Goal: Information Seeking & Learning: Learn about a topic

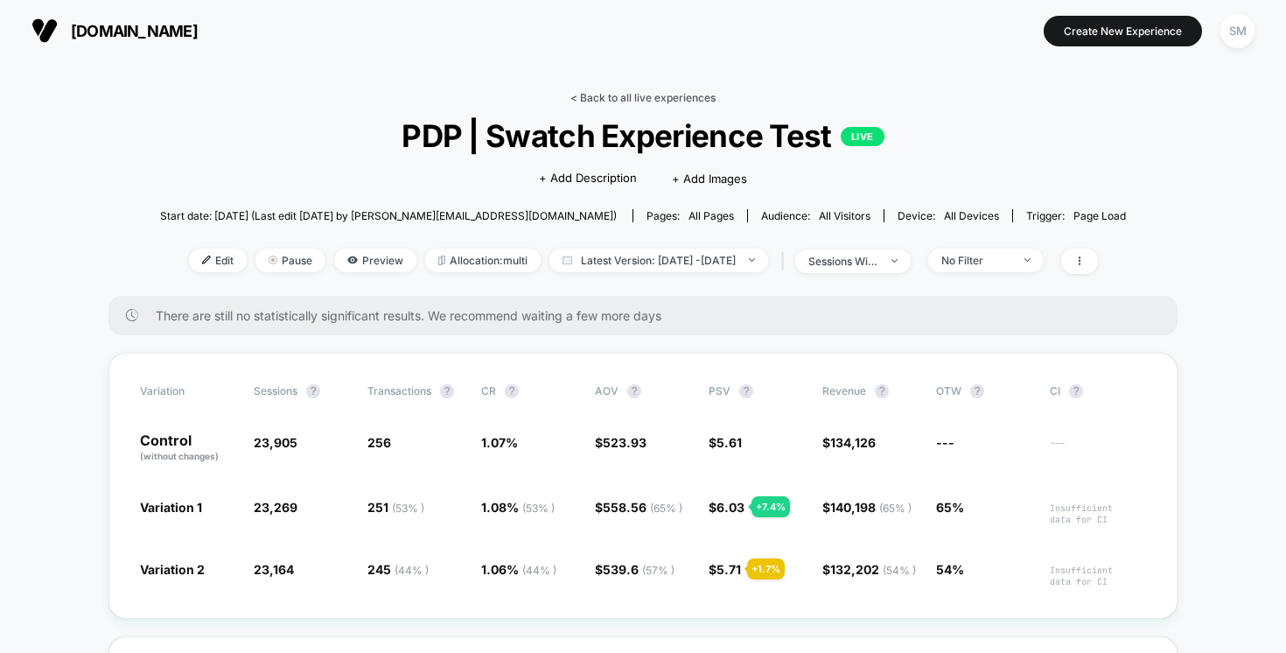
click at [643, 97] on link "< Back to all live experiences" at bounding box center [642, 97] width 145 height 13
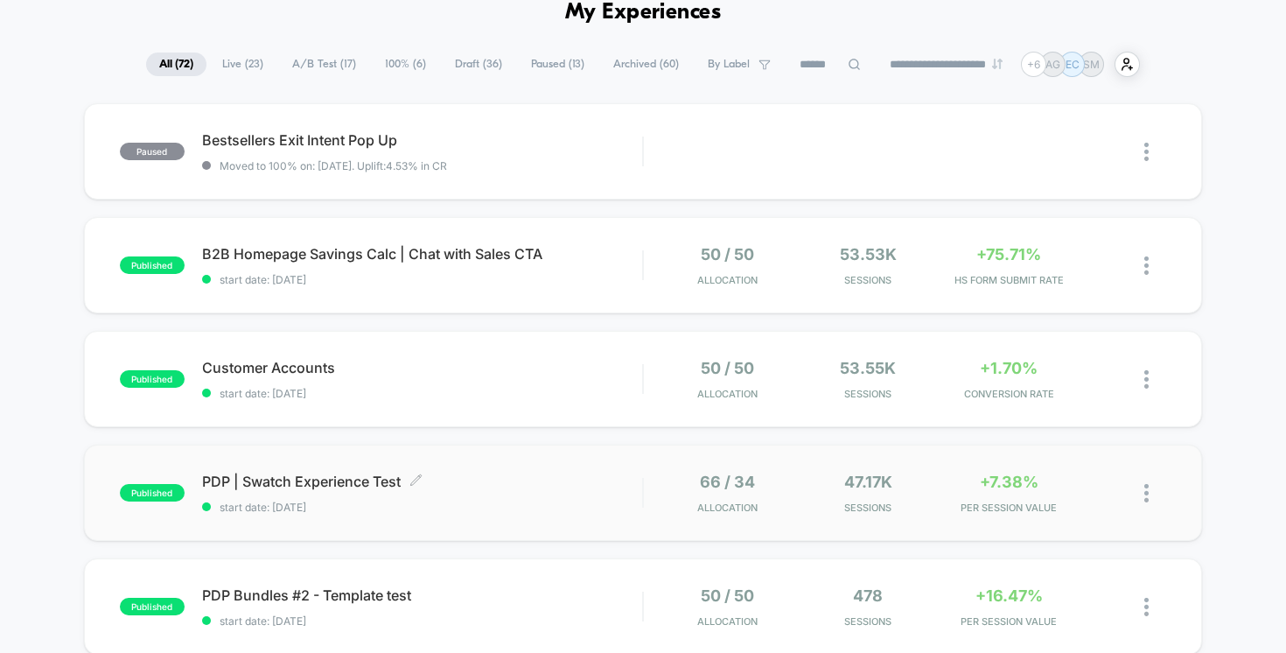
scroll to position [126, 0]
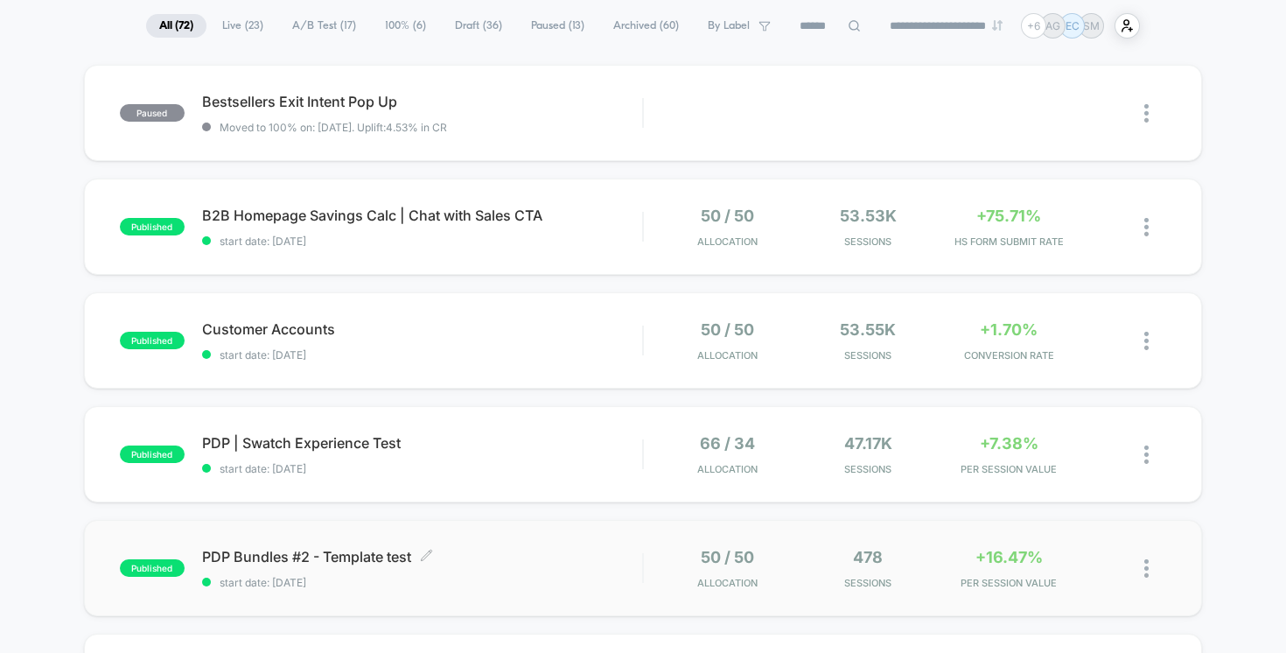
click at [503, 570] on div "PDP Bundles #2 - Template test Click to edit experience details Click to edit e…" at bounding box center [422, 568] width 441 height 41
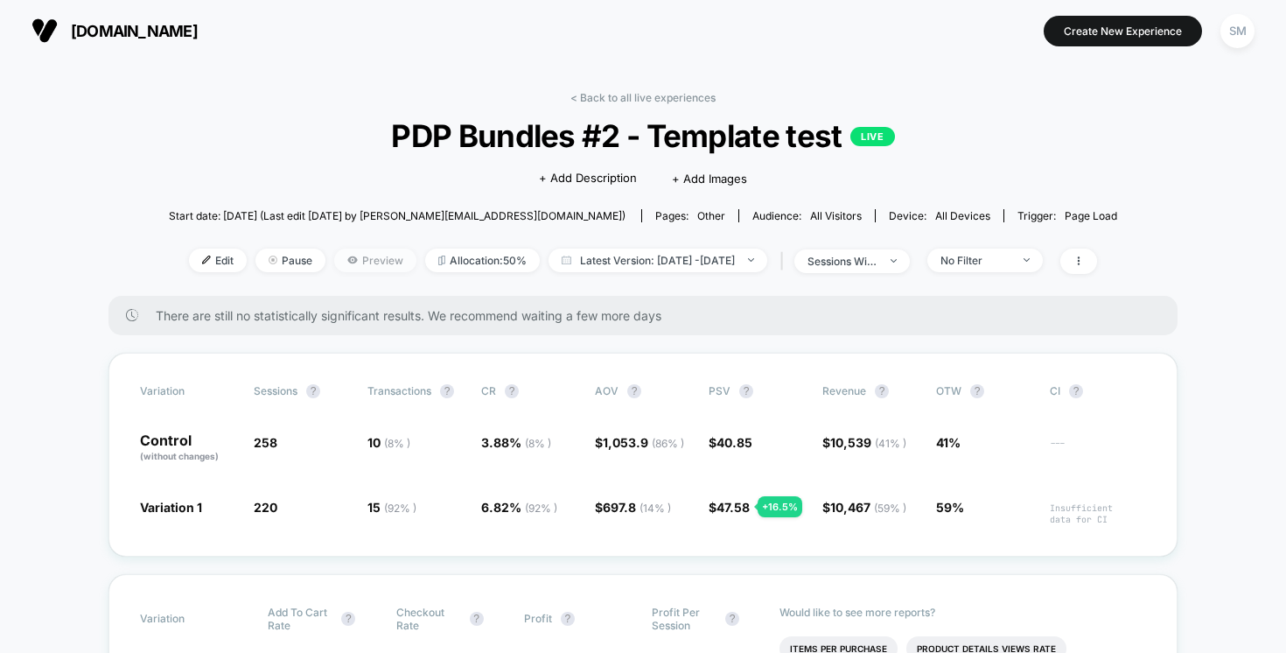
click at [334, 261] on span "Preview" at bounding box center [375, 260] width 82 height 24
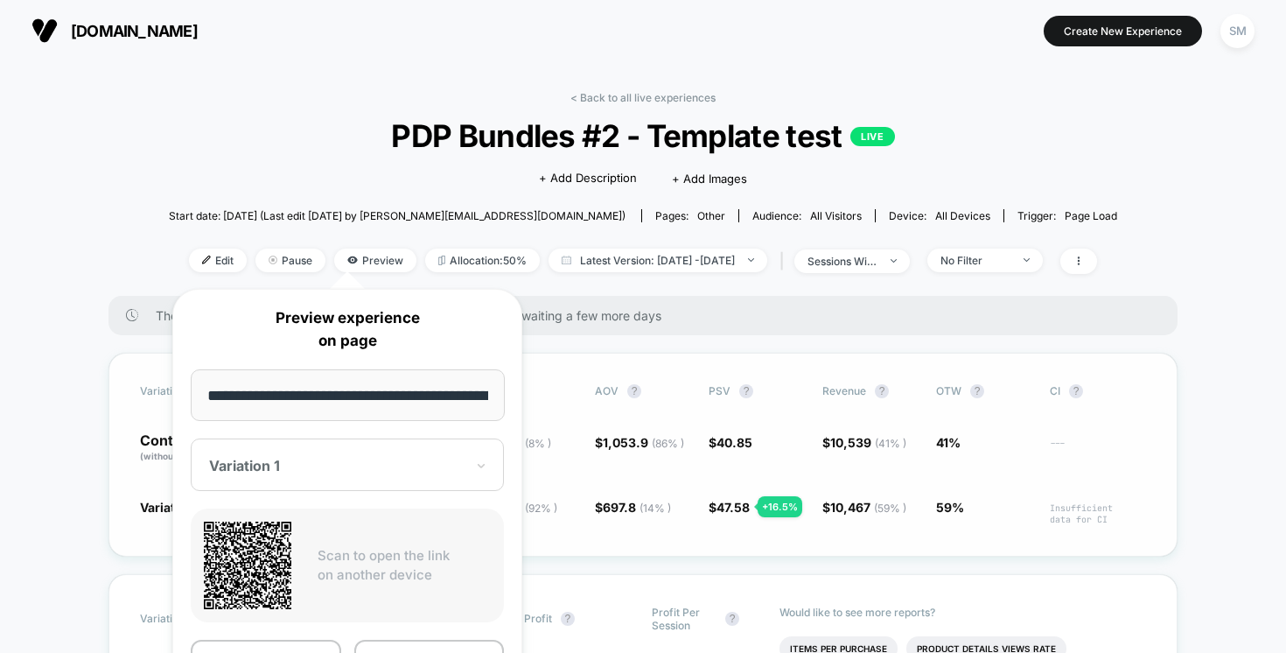
click at [601, 520] on span "$ 697.8 ( 14 % ) - 33.8 %" at bounding box center [643, 511] width 96 height 27
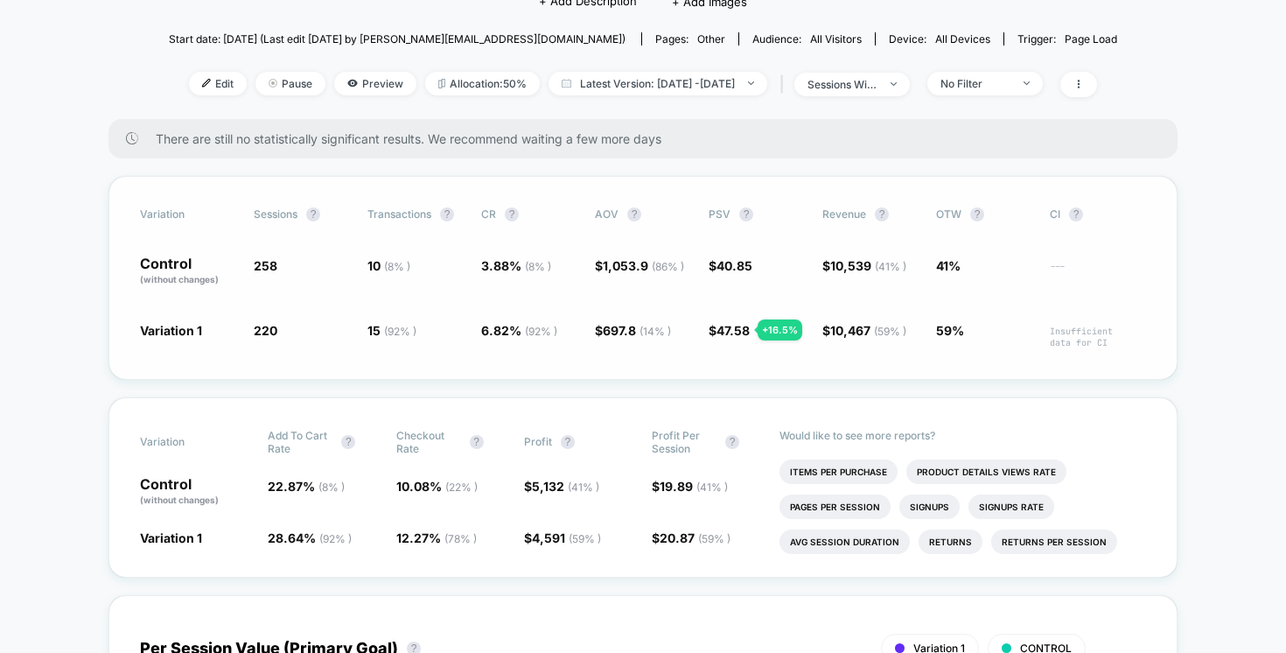
scroll to position [200, 0]
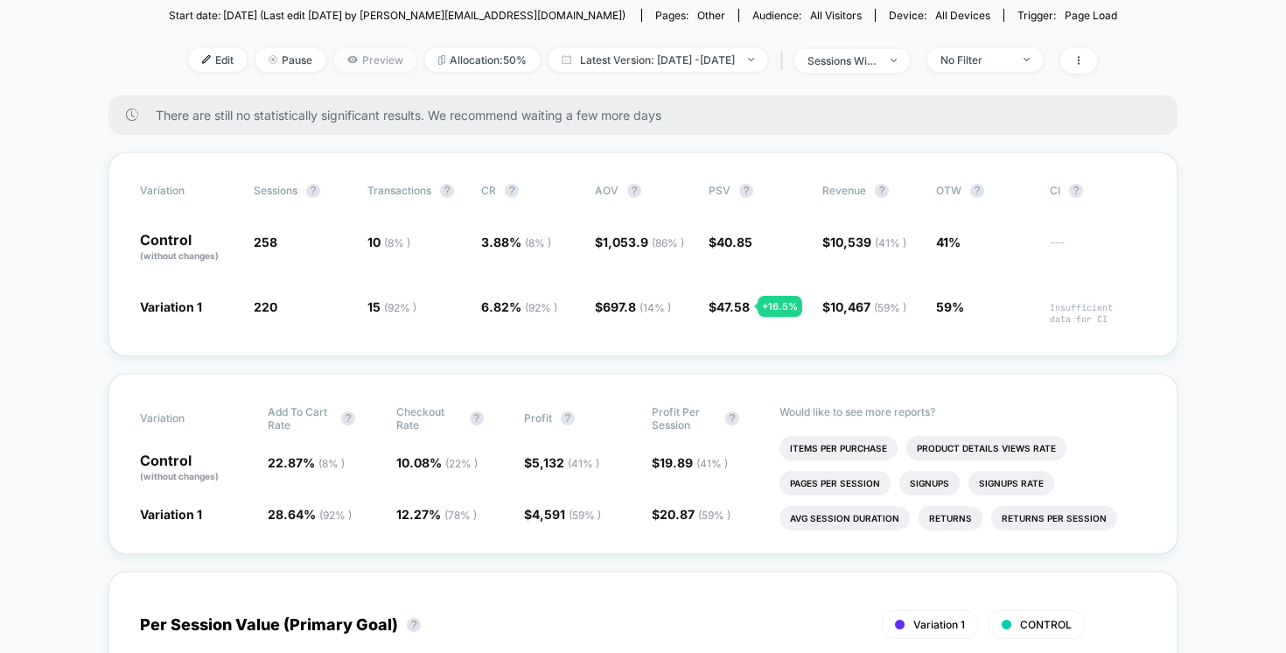
click at [357, 62] on span "Preview" at bounding box center [375, 60] width 82 height 24
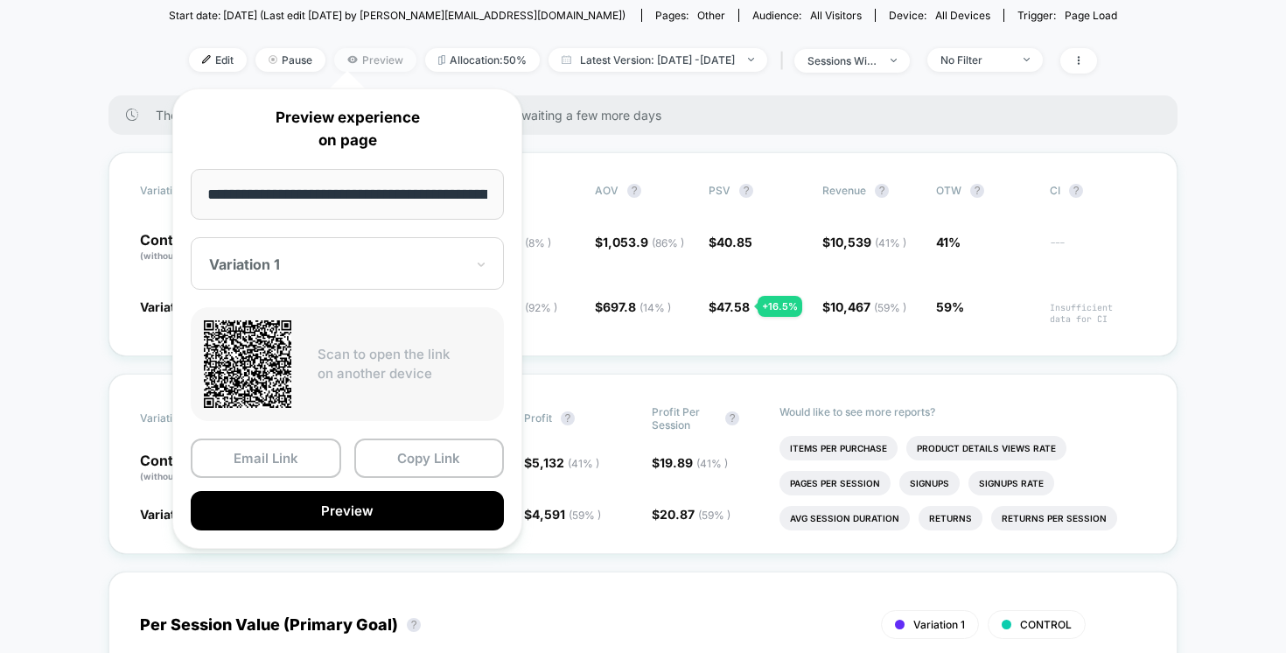
scroll to position [0, 111]
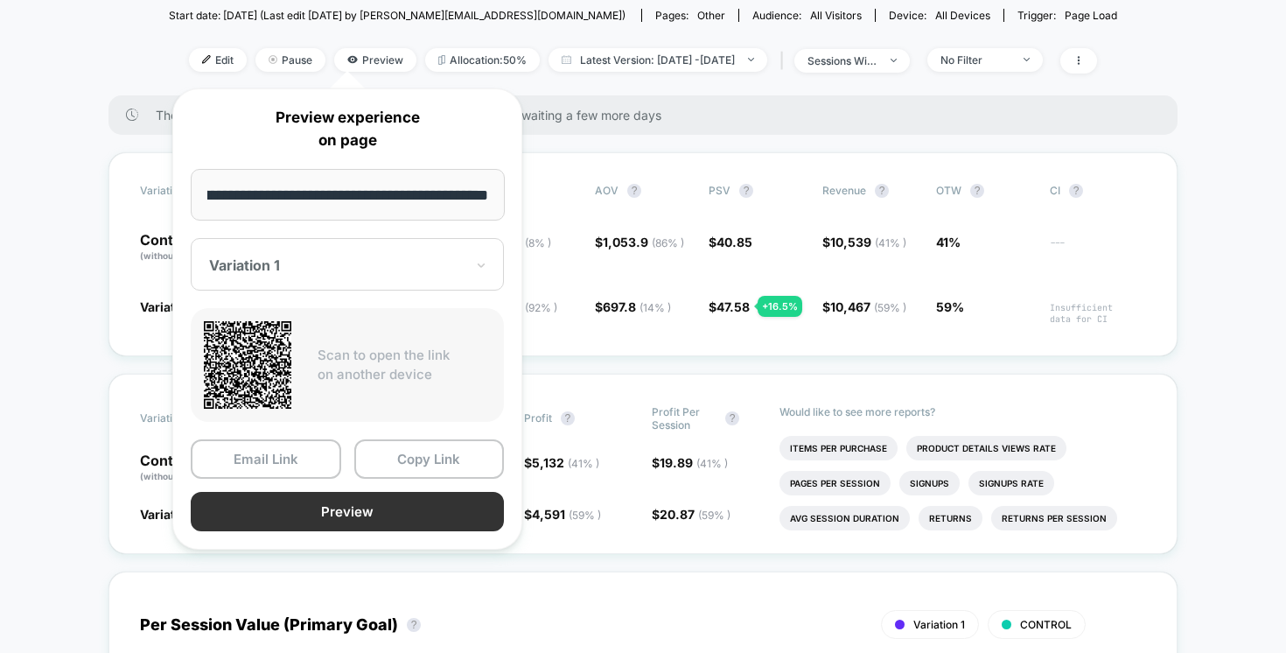
click at [429, 517] on button "Preview" at bounding box center [347, 511] width 313 height 39
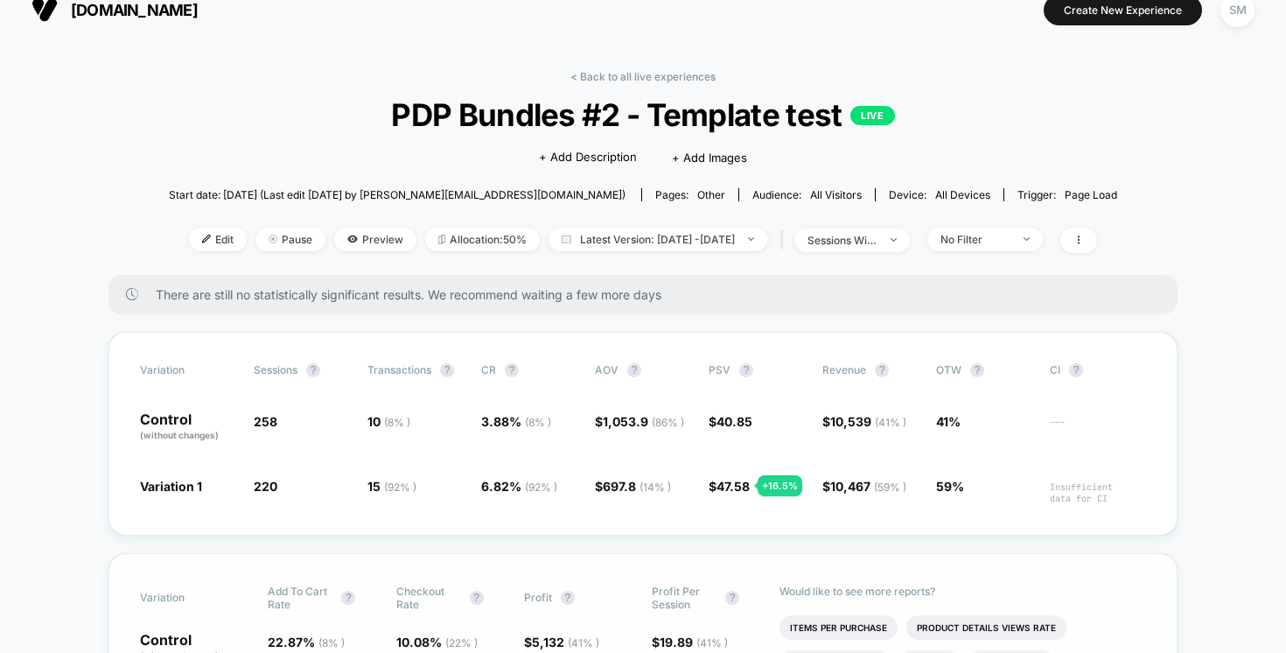
scroll to position [0, 0]
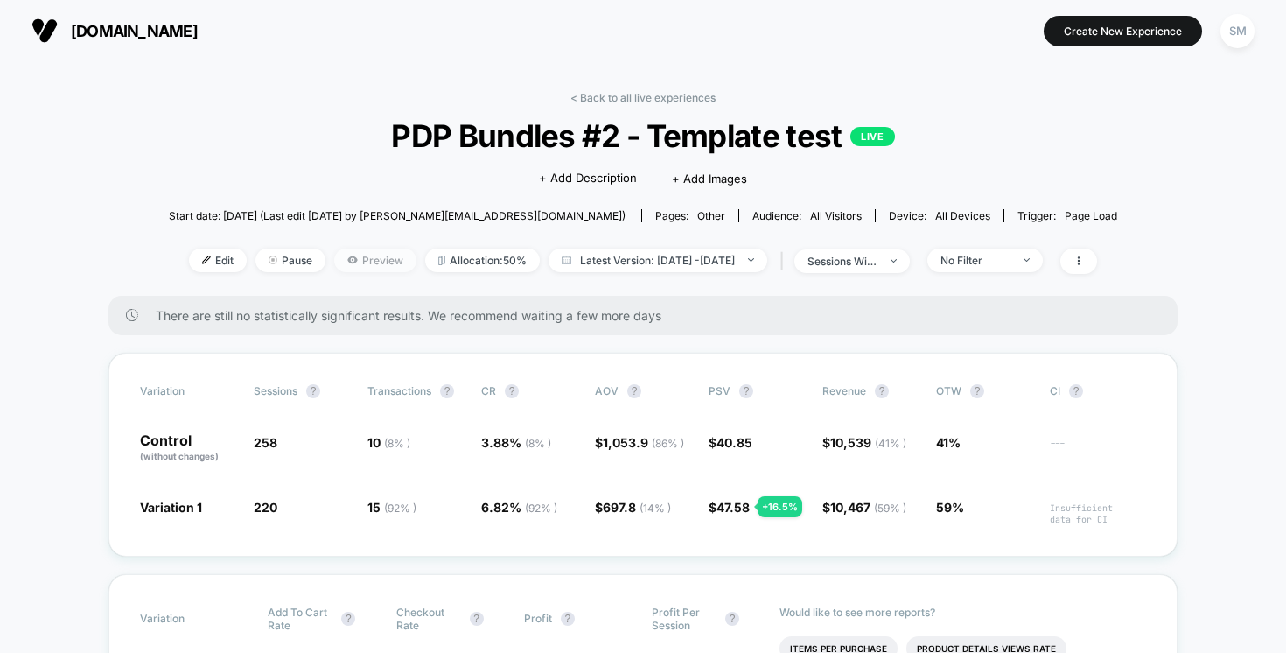
click at [346, 259] on span "Preview" at bounding box center [375, 260] width 82 height 24
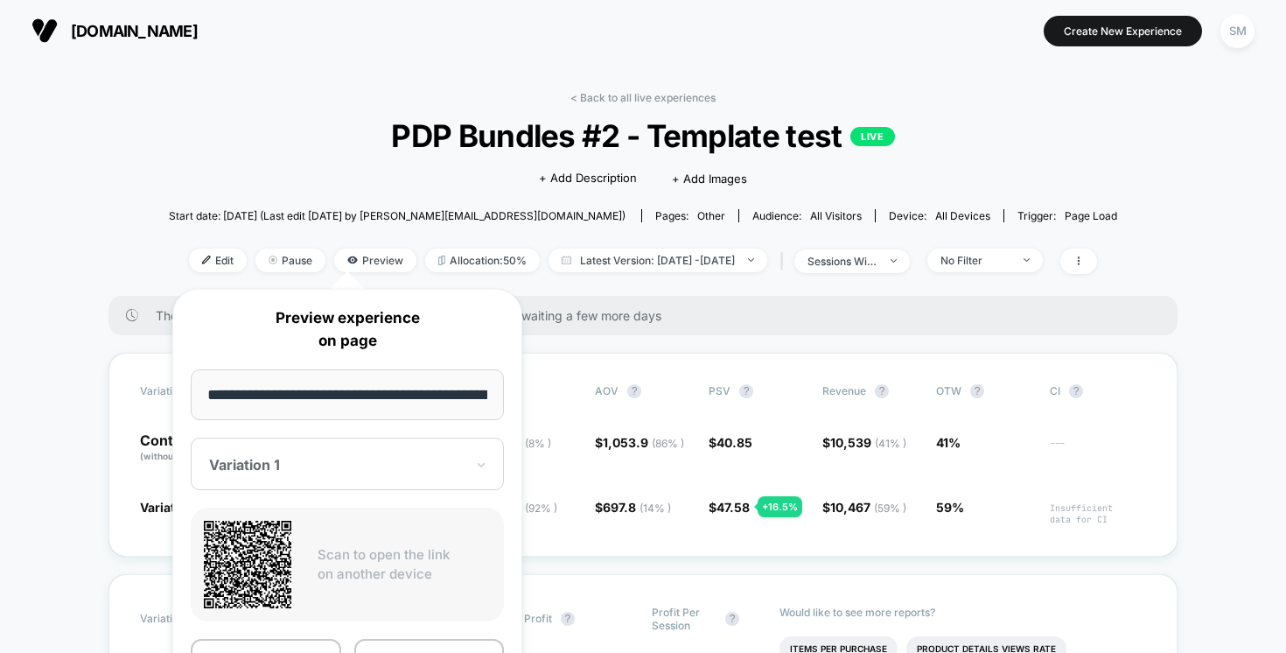
scroll to position [0, 111]
click at [330, 474] on div "Variation 1" at bounding box center [336, 465] width 259 height 21
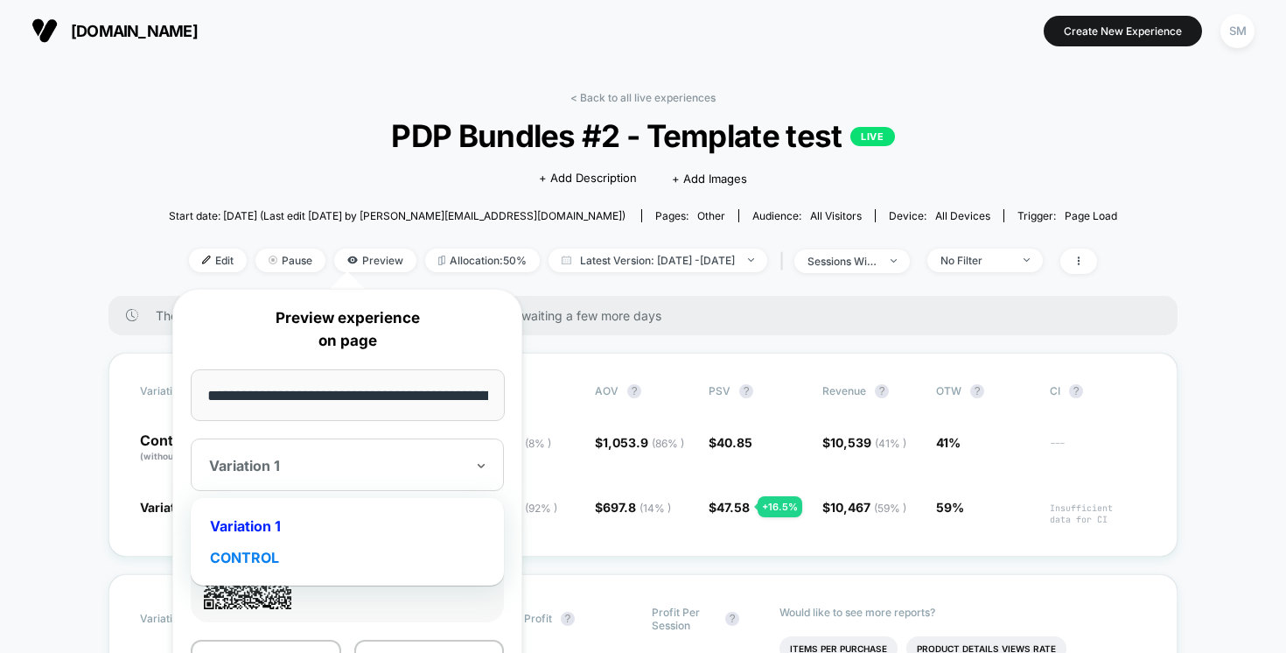
click at [319, 555] on div "CONTROL" at bounding box center [347, 556] width 296 height 31
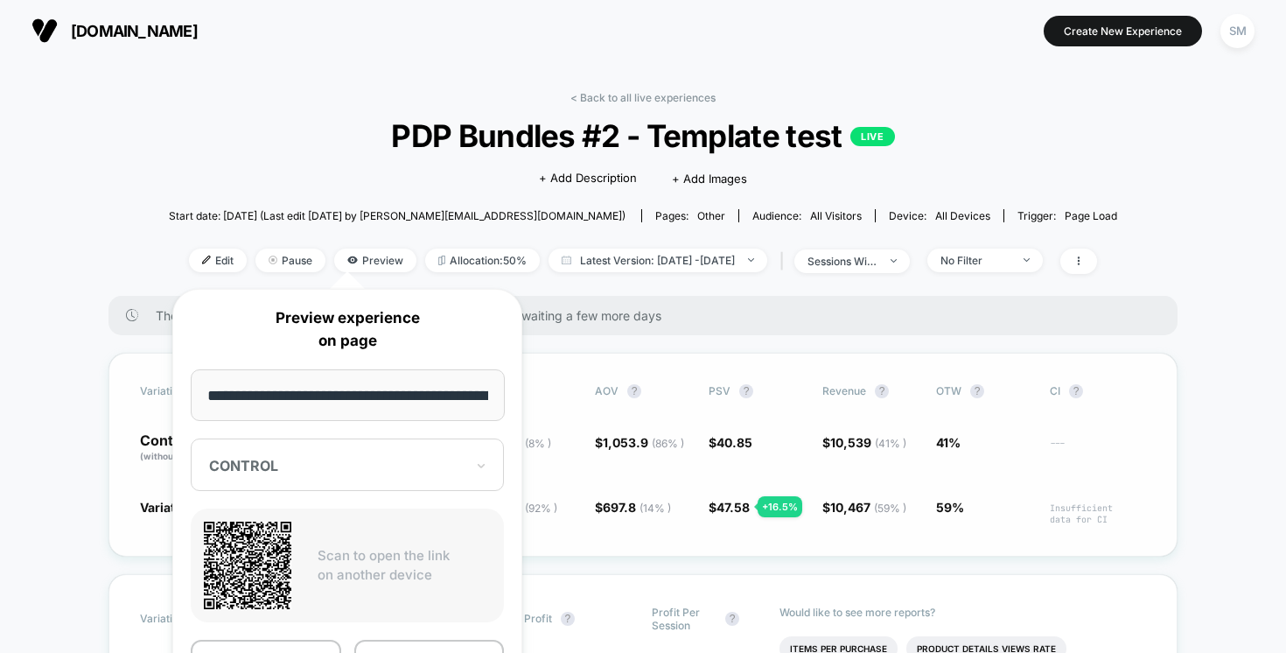
click at [638, 555] on div "Variation Sessions ? Transactions ? CR ? AOV ? PSV ? Revenue ? OTW ? CI ? Contr…" at bounding box center [642, 455] width 1069 height 204
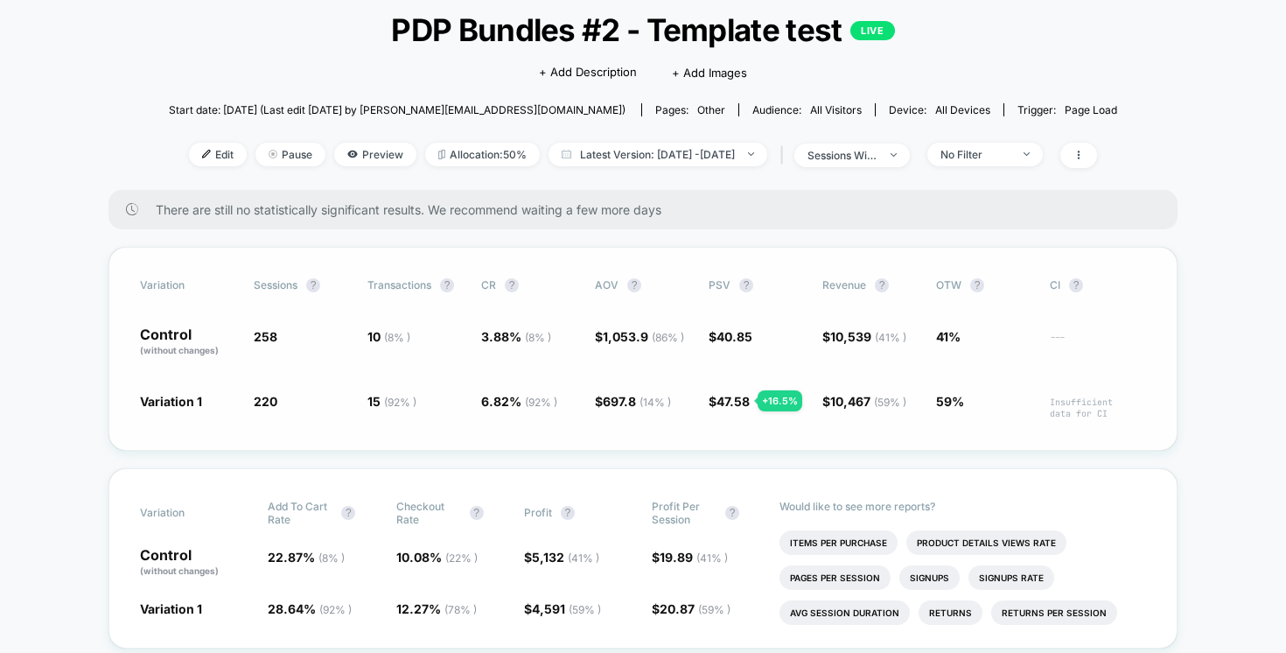
scroll to position [125, 0]
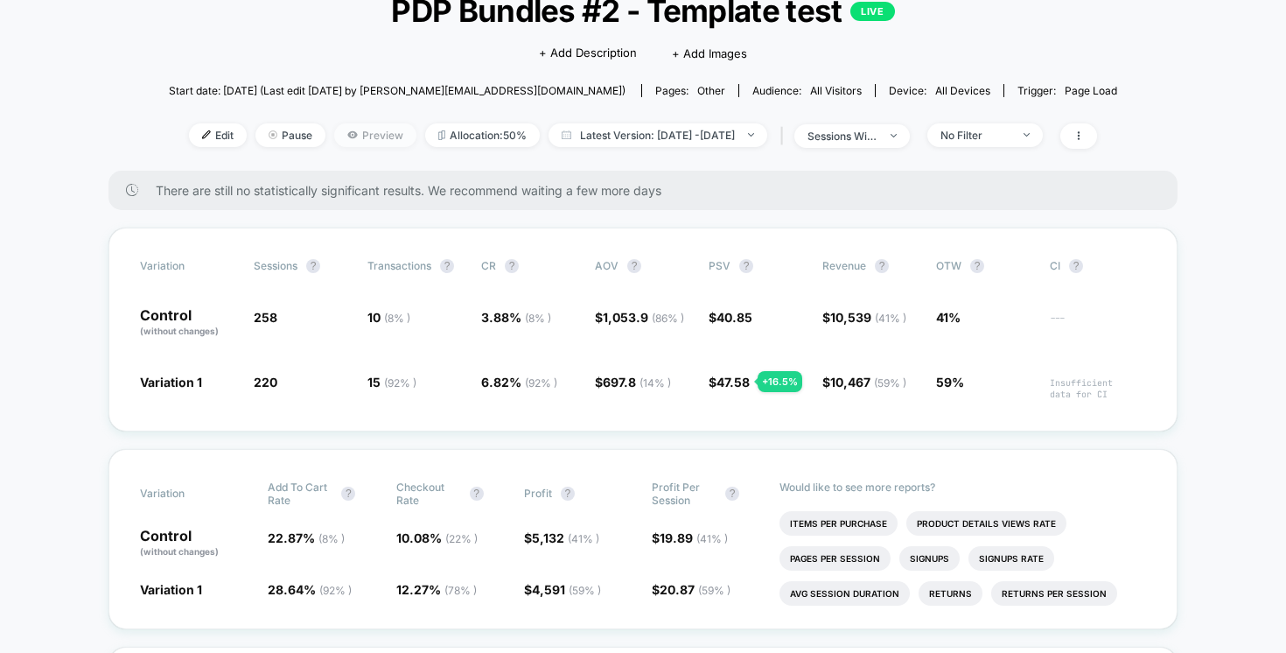
click at [353, 134] on span "Preview" at bounding box center [375, 135] width 82 height 24
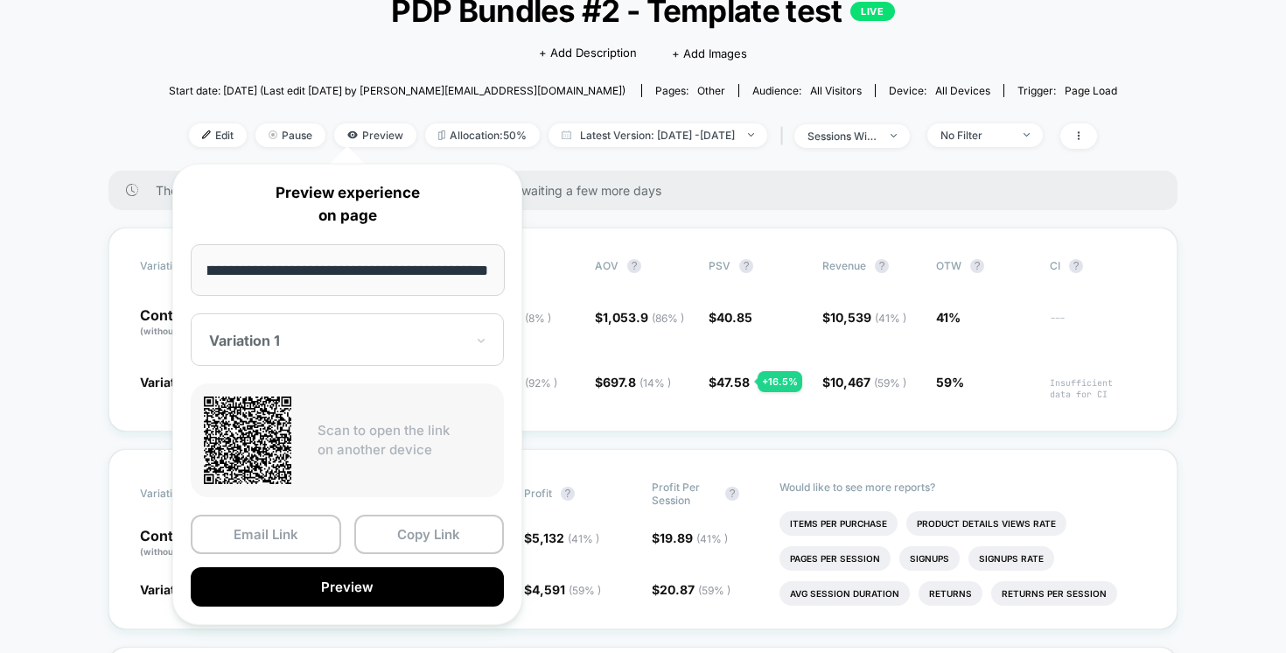
scroll to position [0, 0]
click at [316, 339] on div at bounding box center [336, 340] width 255 height 17
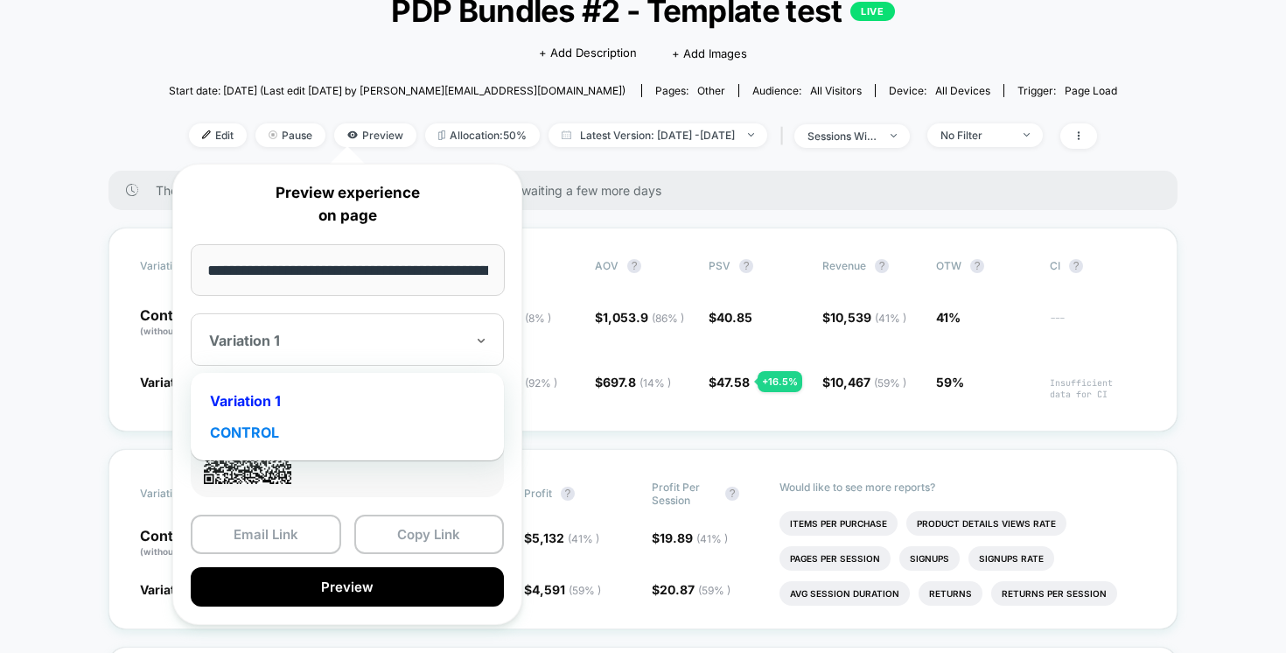
click at [285, 425] on div "CONTROL" at bounding box center [347, 431] width 296 height 31
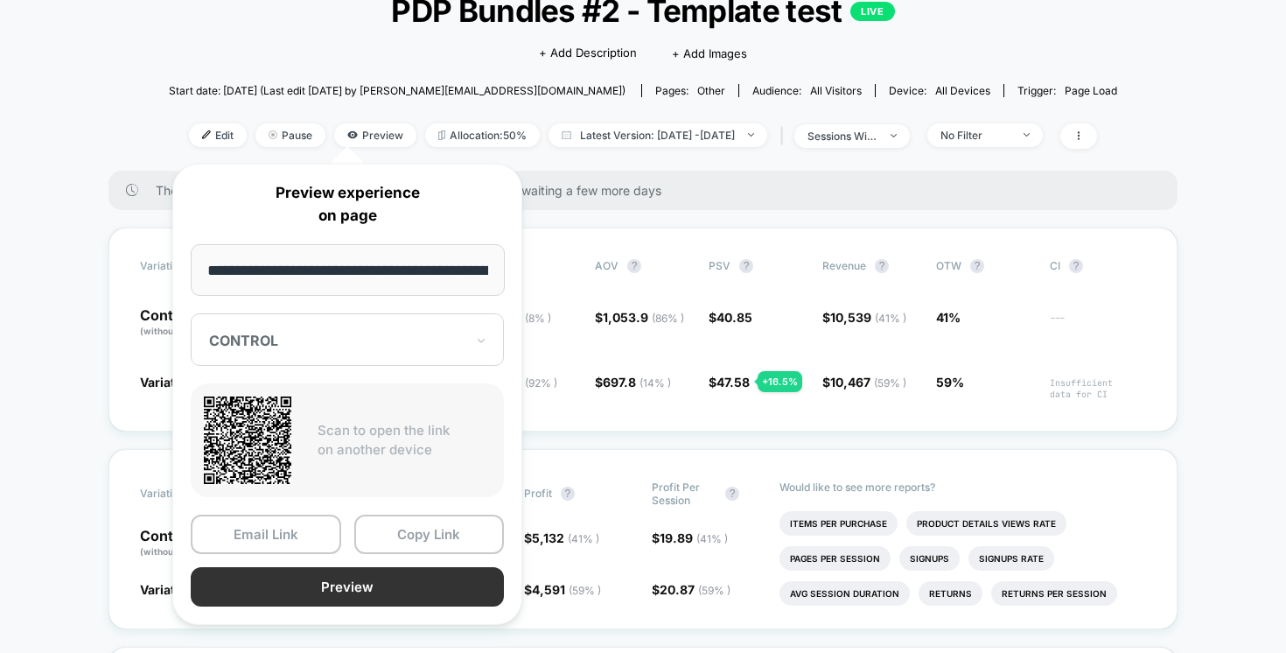
click at [325, 583] on button "Preview" at bounding box center [347, 586] width 313 height 39
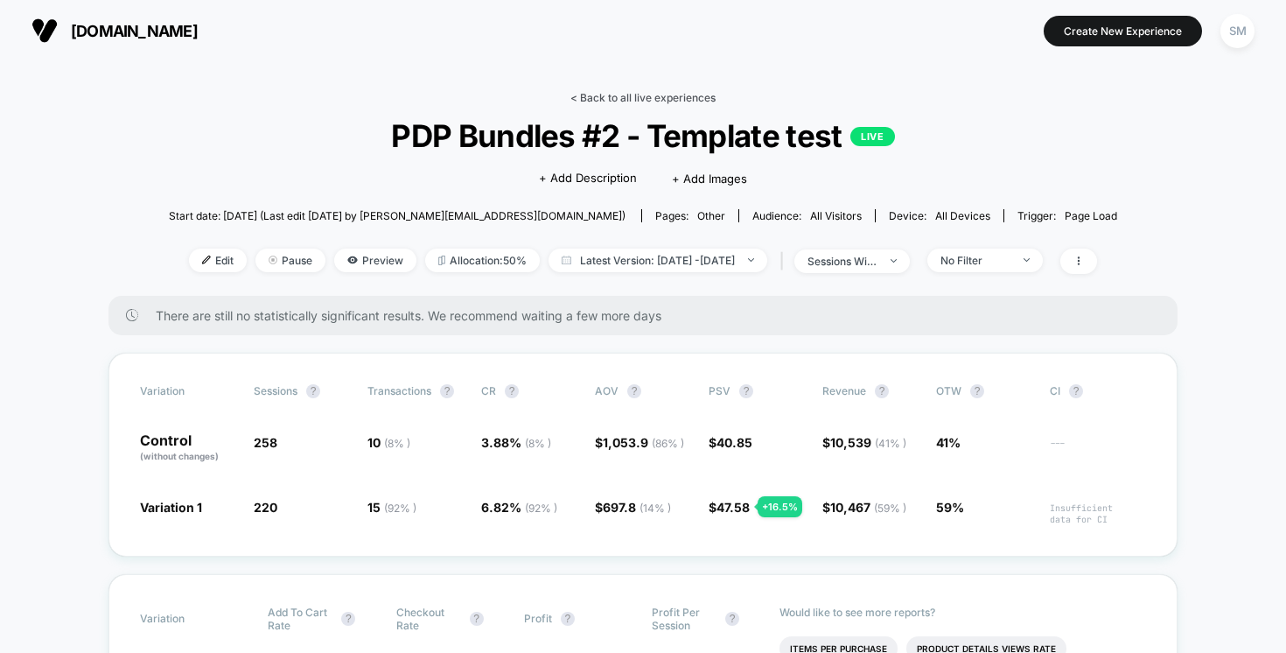
click at [599, 100] on link "< Back to all live experiences" at bounding box center [642, 97] width 145 height 13
